Goal: Browse casually

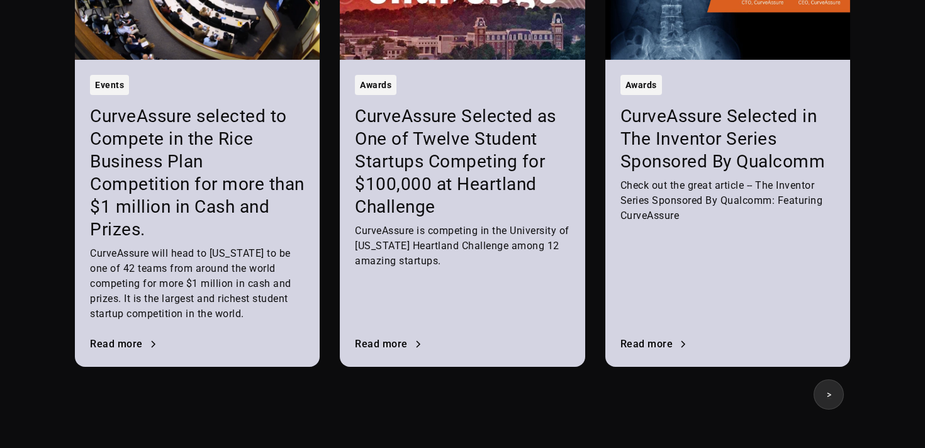
scroll to position [1739, 0]
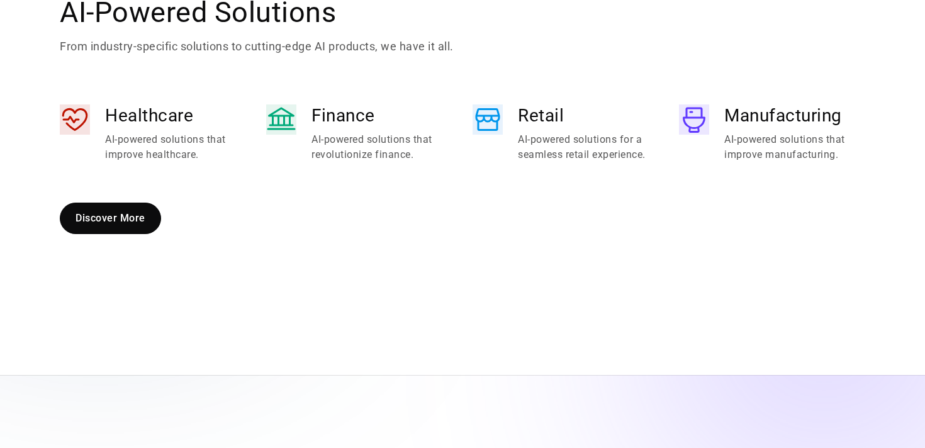
scroll to position [795, 0]
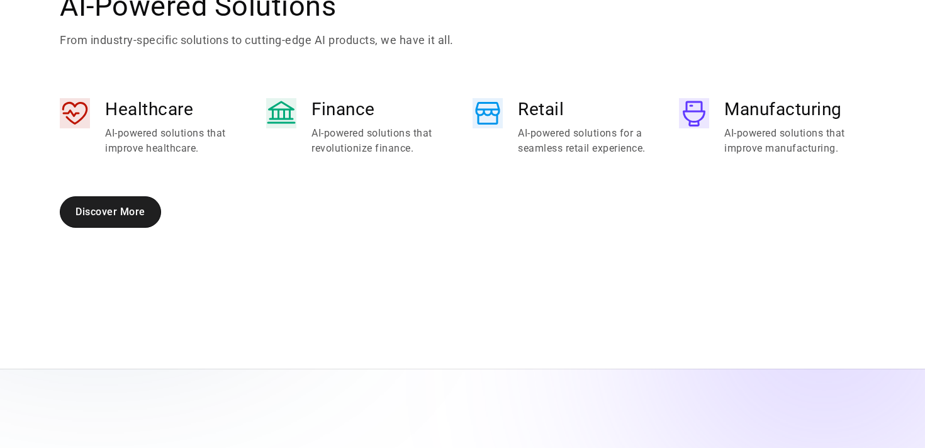
click at [128, 212] on link "Discover More" at bounding box center [110, 211] width 101 height 31
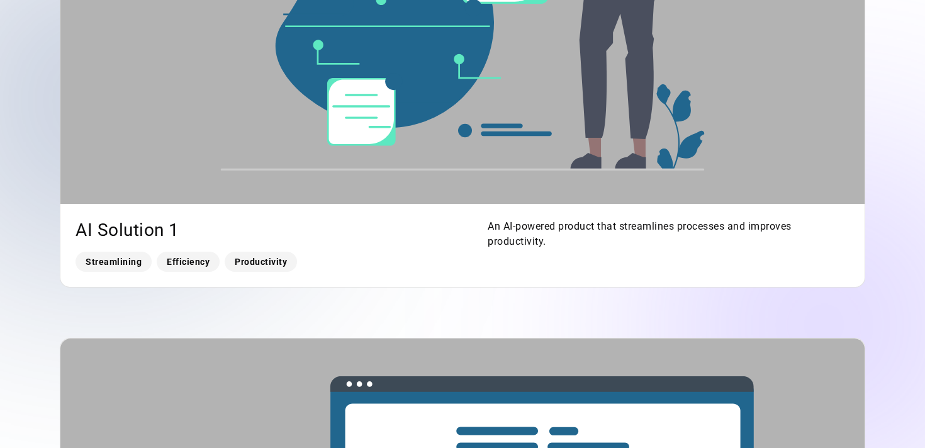
scroll to position [1677, 0]
